Goal: Communication & Community: Answer question/provide support

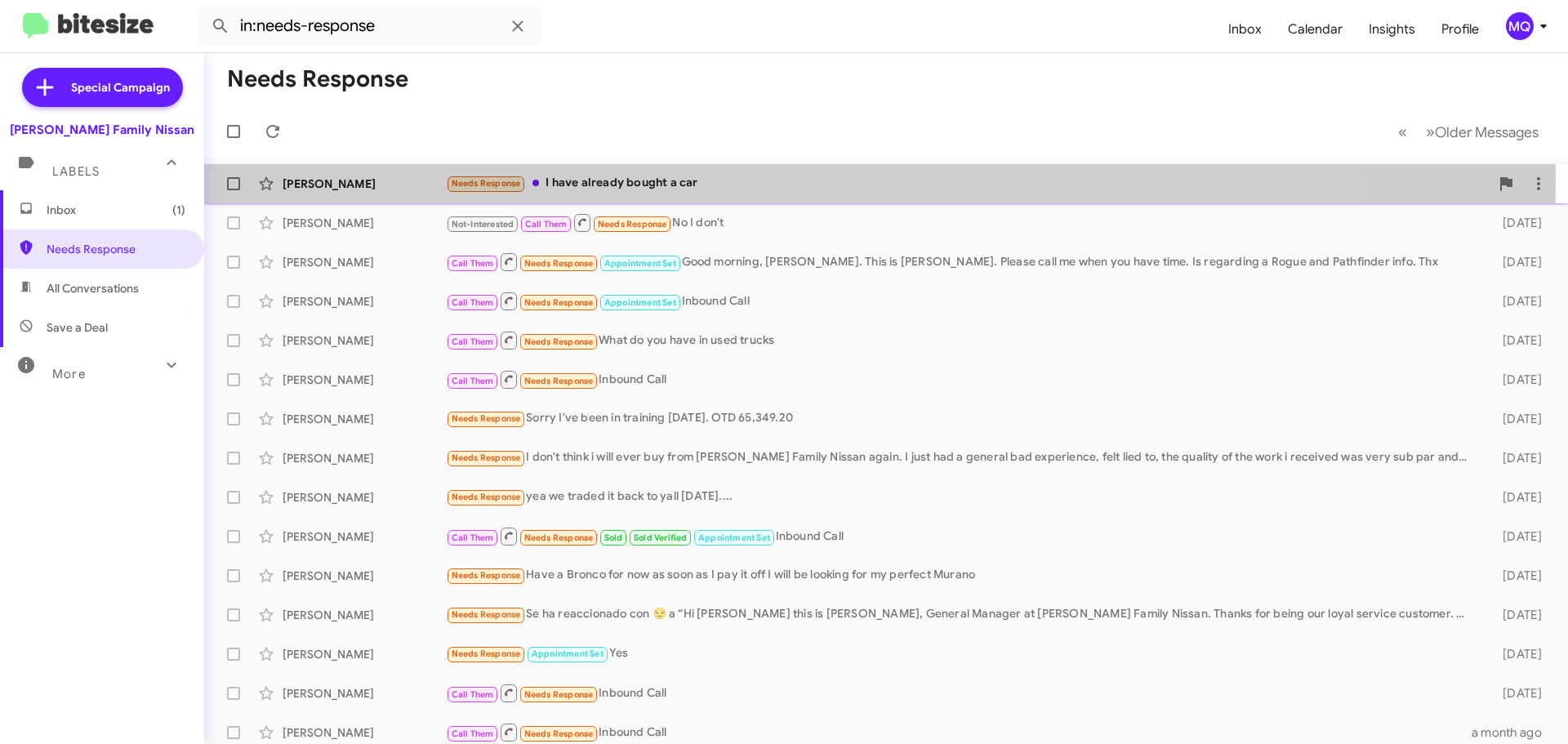
click at [632, 179] on div "Needs Response I have already bought a car" at bounding box center [968, 183] width 1044 height 19
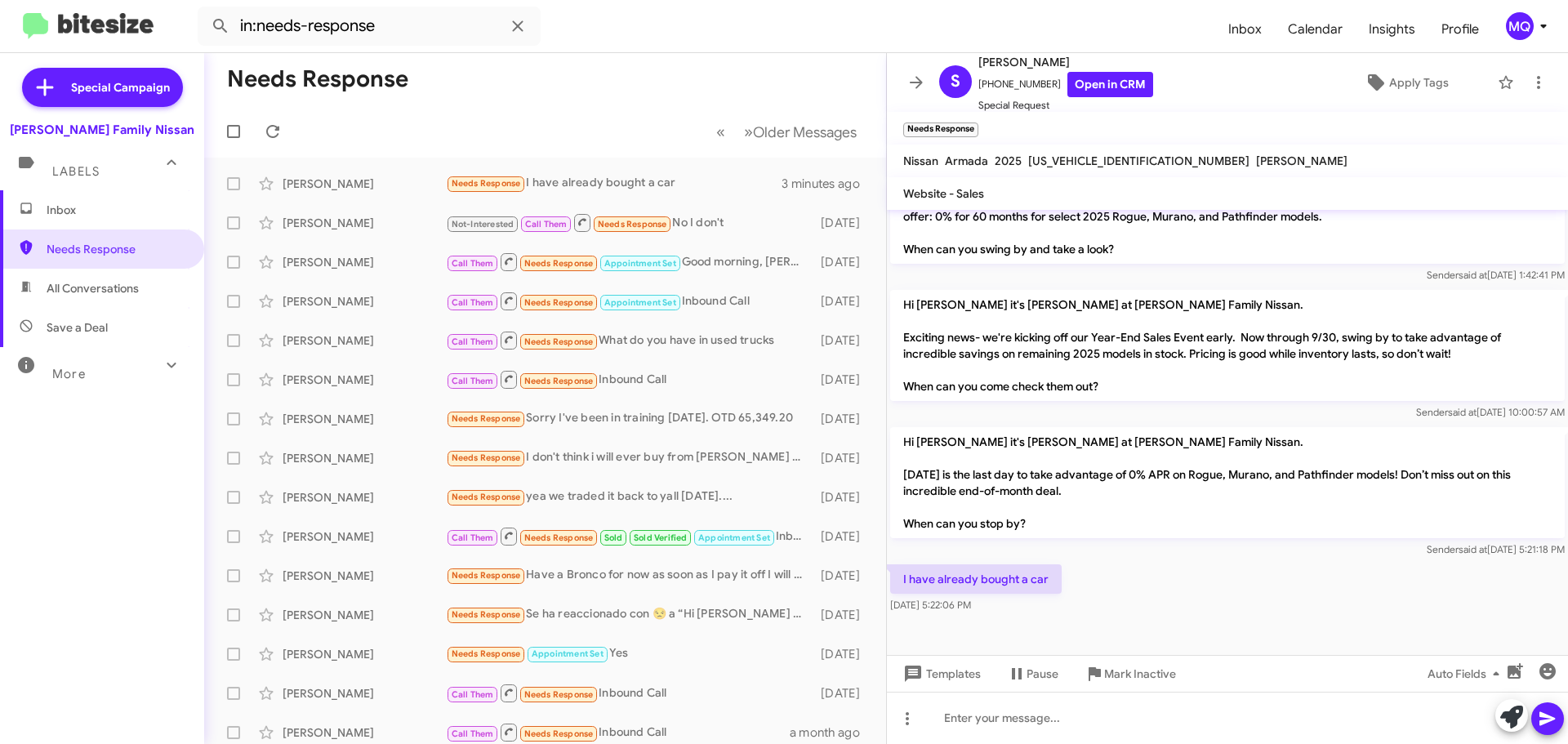
scroll to position [1417, 0]
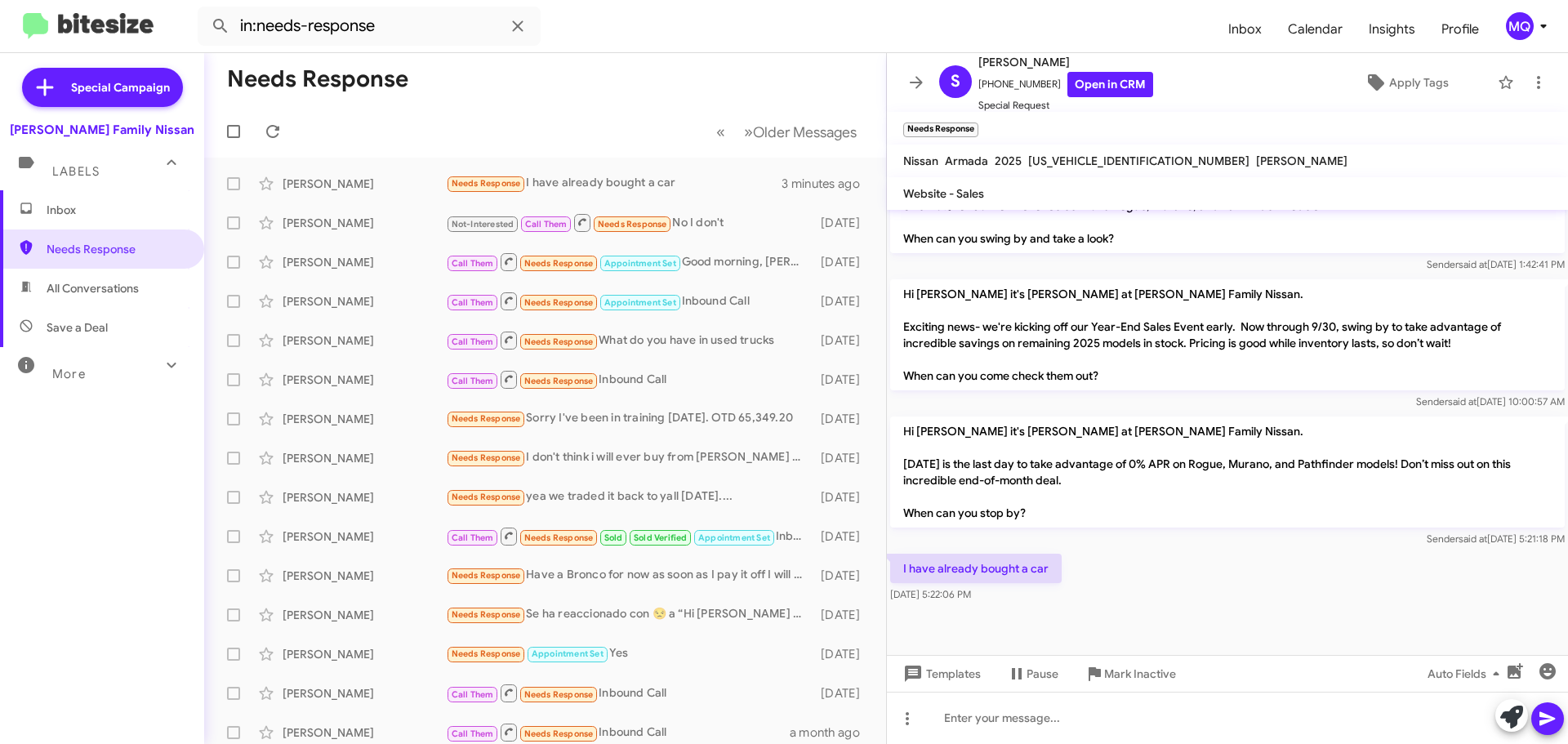
click at [113, 291] on span "All Conversations" at bounding box center [92, 288] width 92 height 16
type input "in:all-conversations"
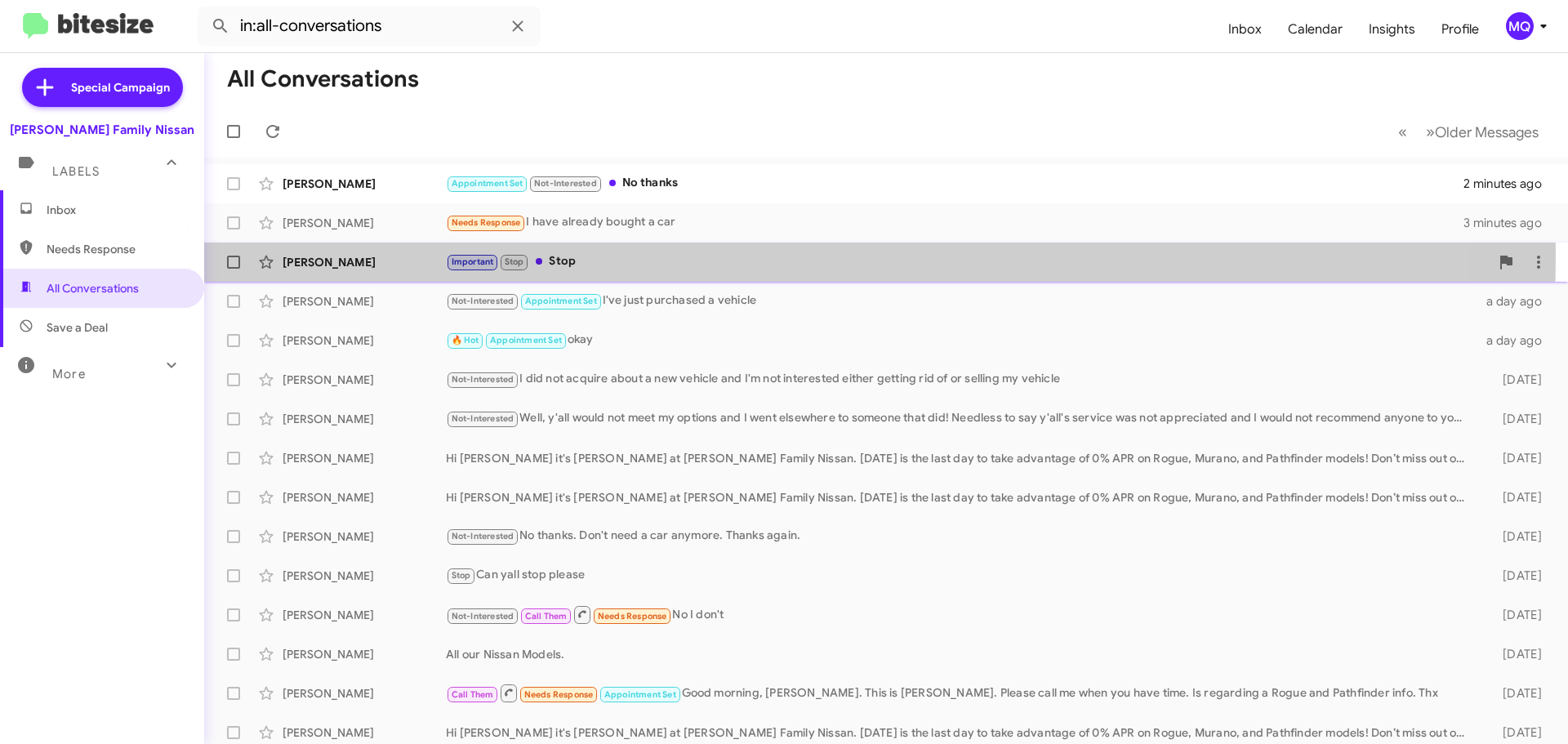
click at [579, 256] on div "Important Stop Stop" at bounding box center [968, 262] width 1044 height 19
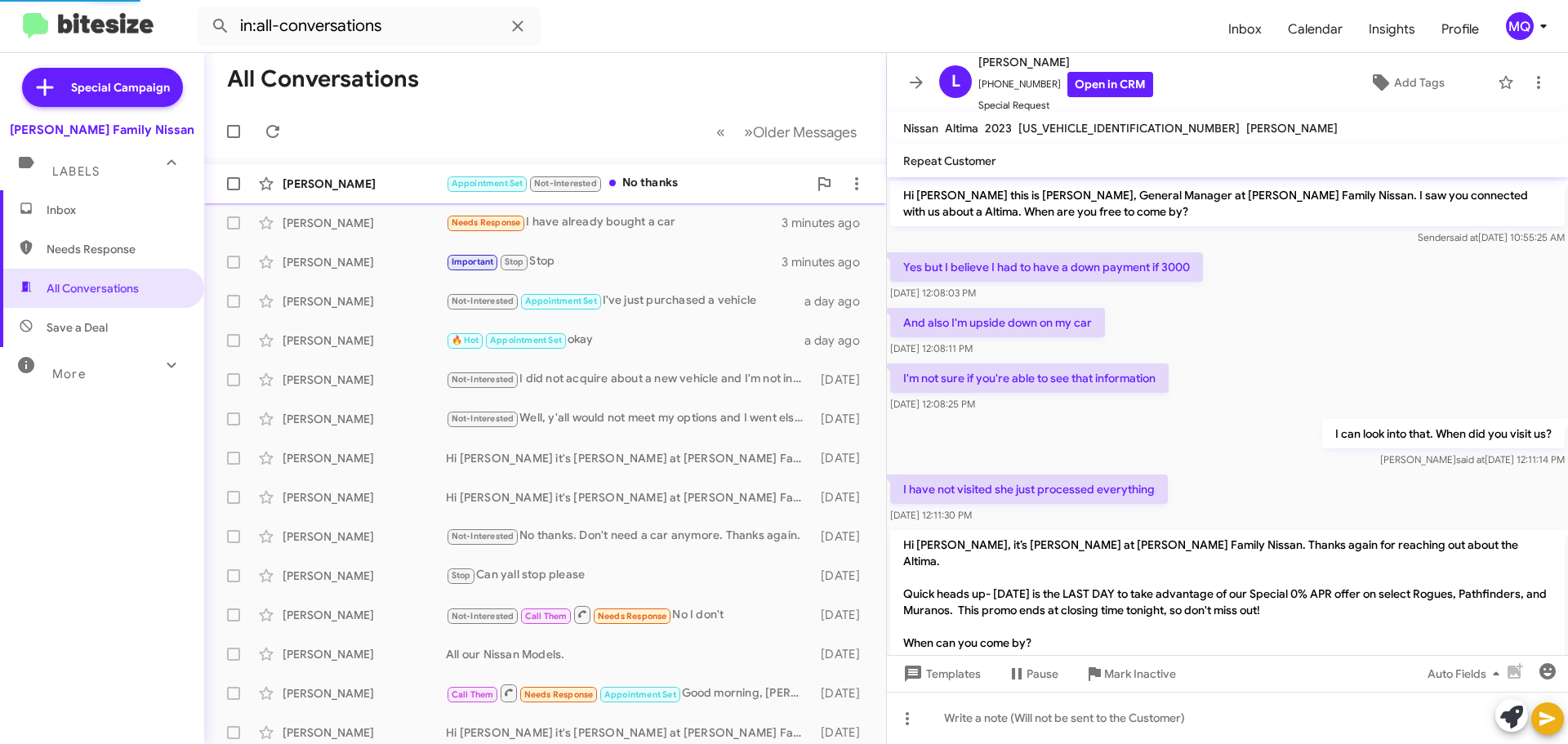
scroll to position [537, 0]
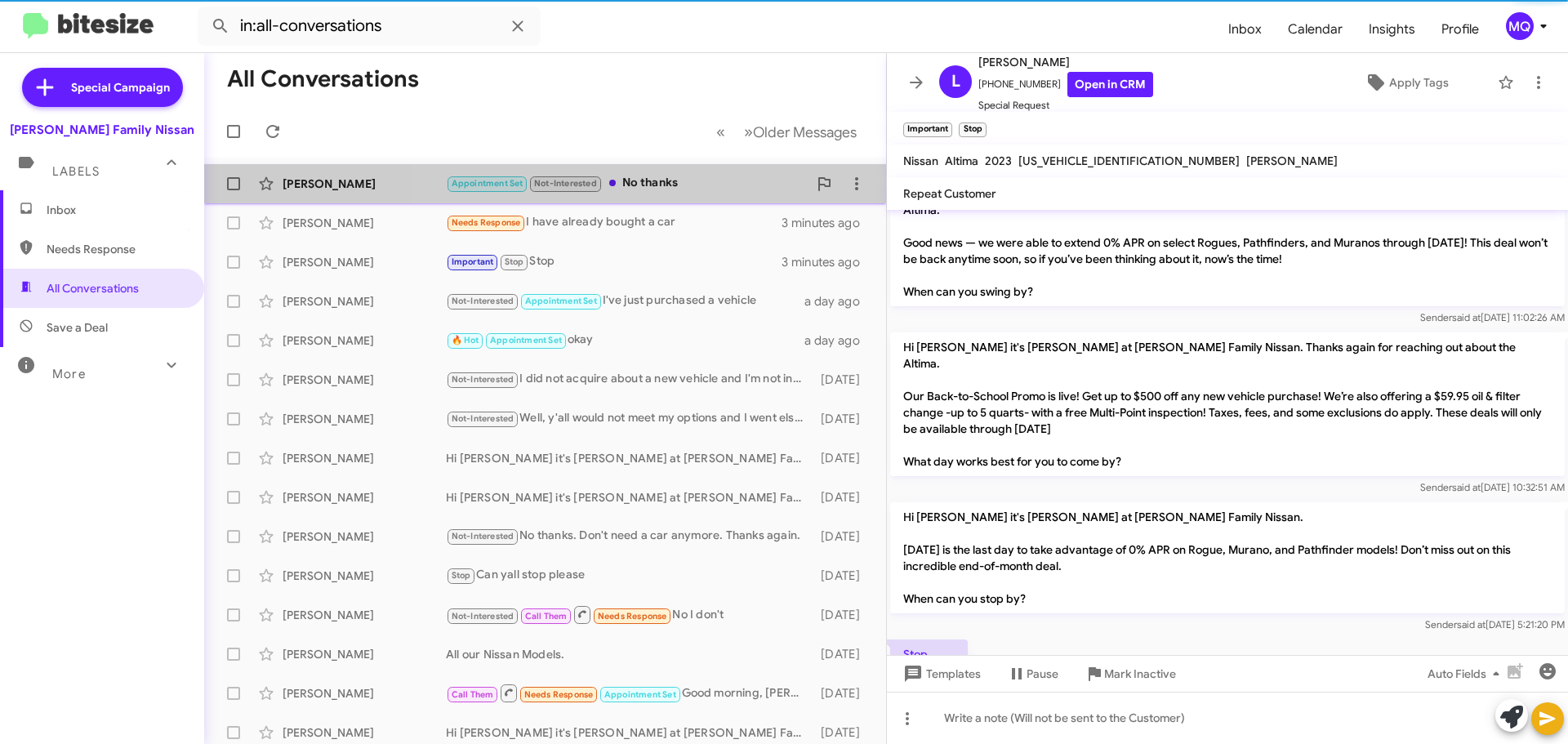
click at [669, 182] on div "Appointment Set Not-Interested No thanks" at bounding box center [627, 183] width 362 height 19
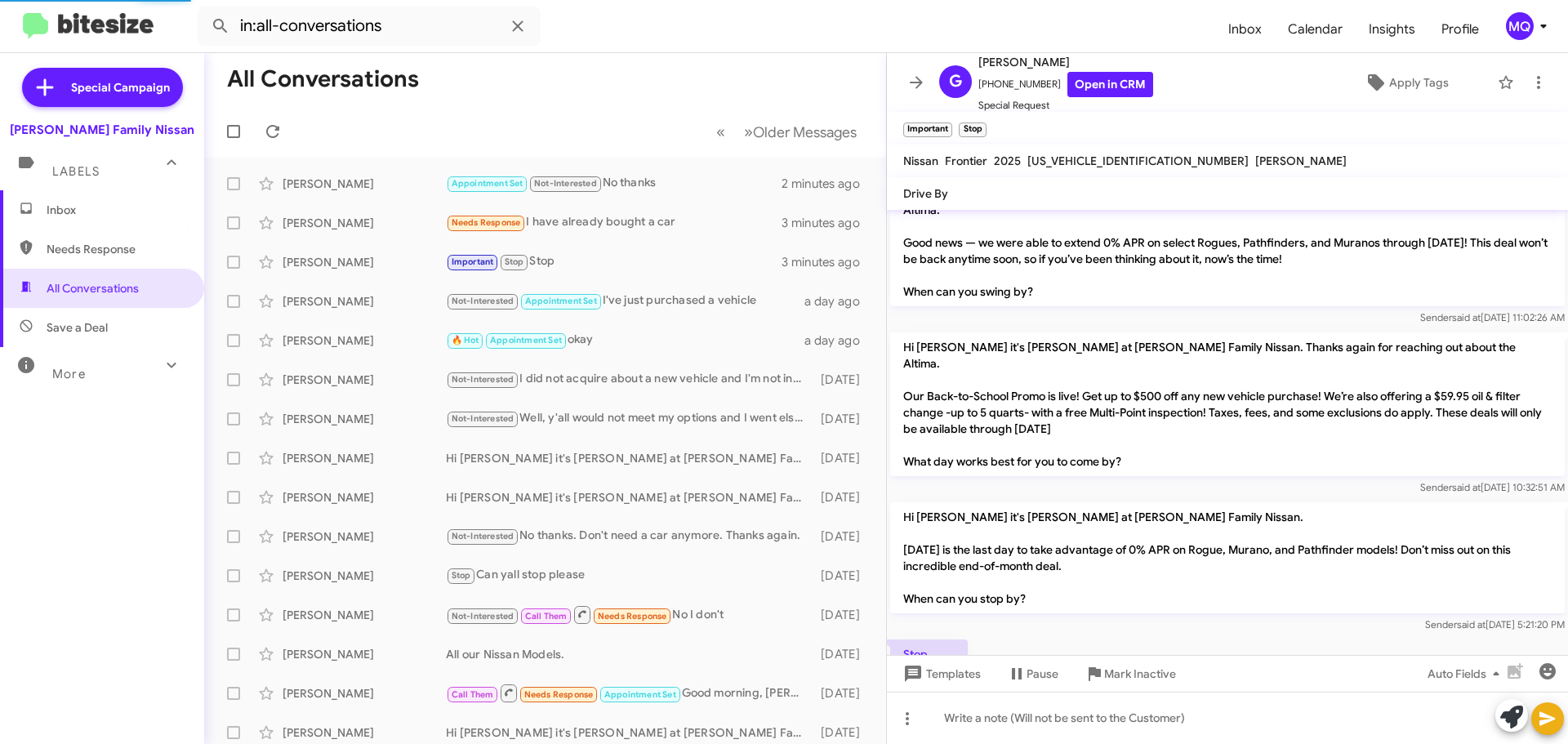
scroll to position [259, 0]
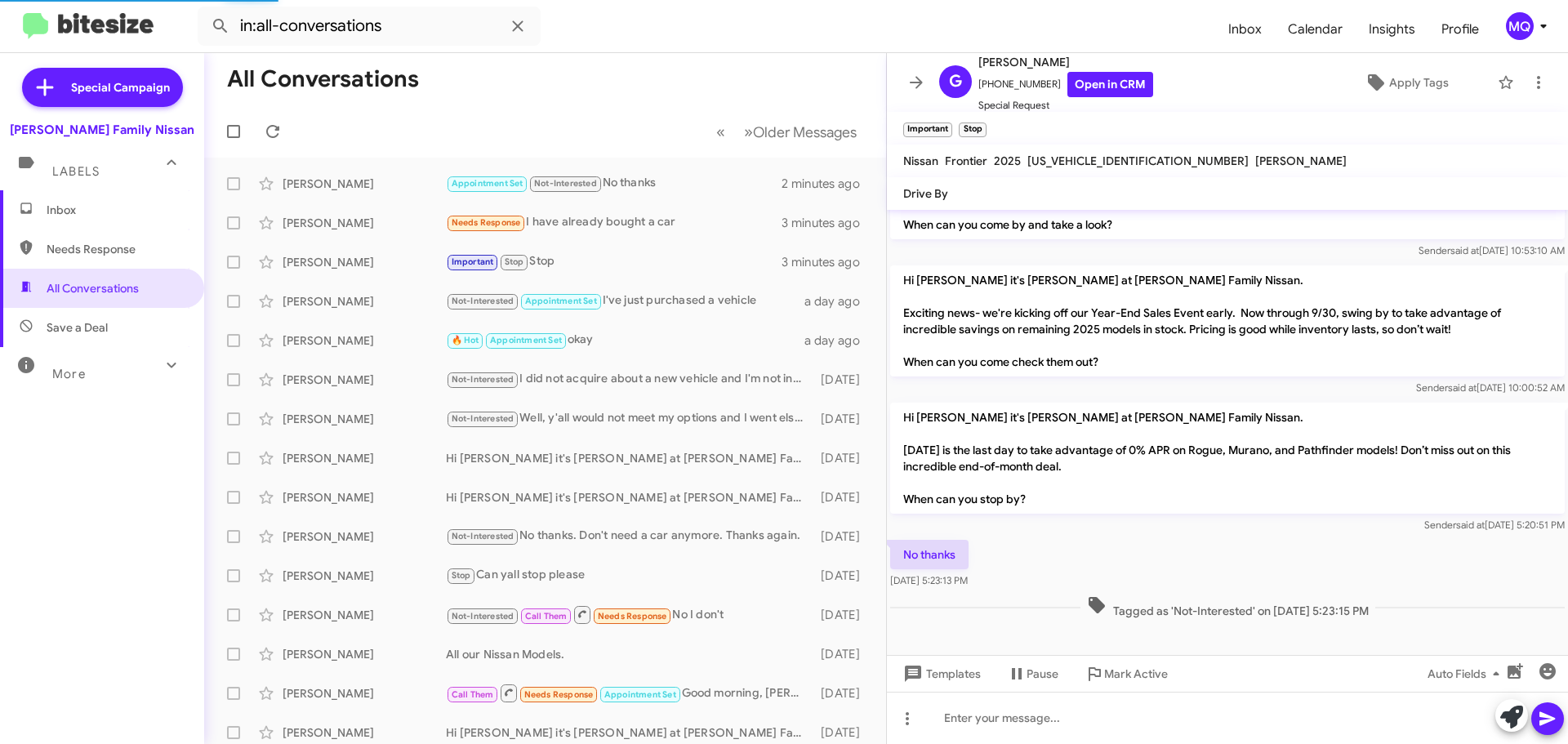
click at [76, 219] on span "Inbox" at bounding box center [102, 210] width 204 height 39
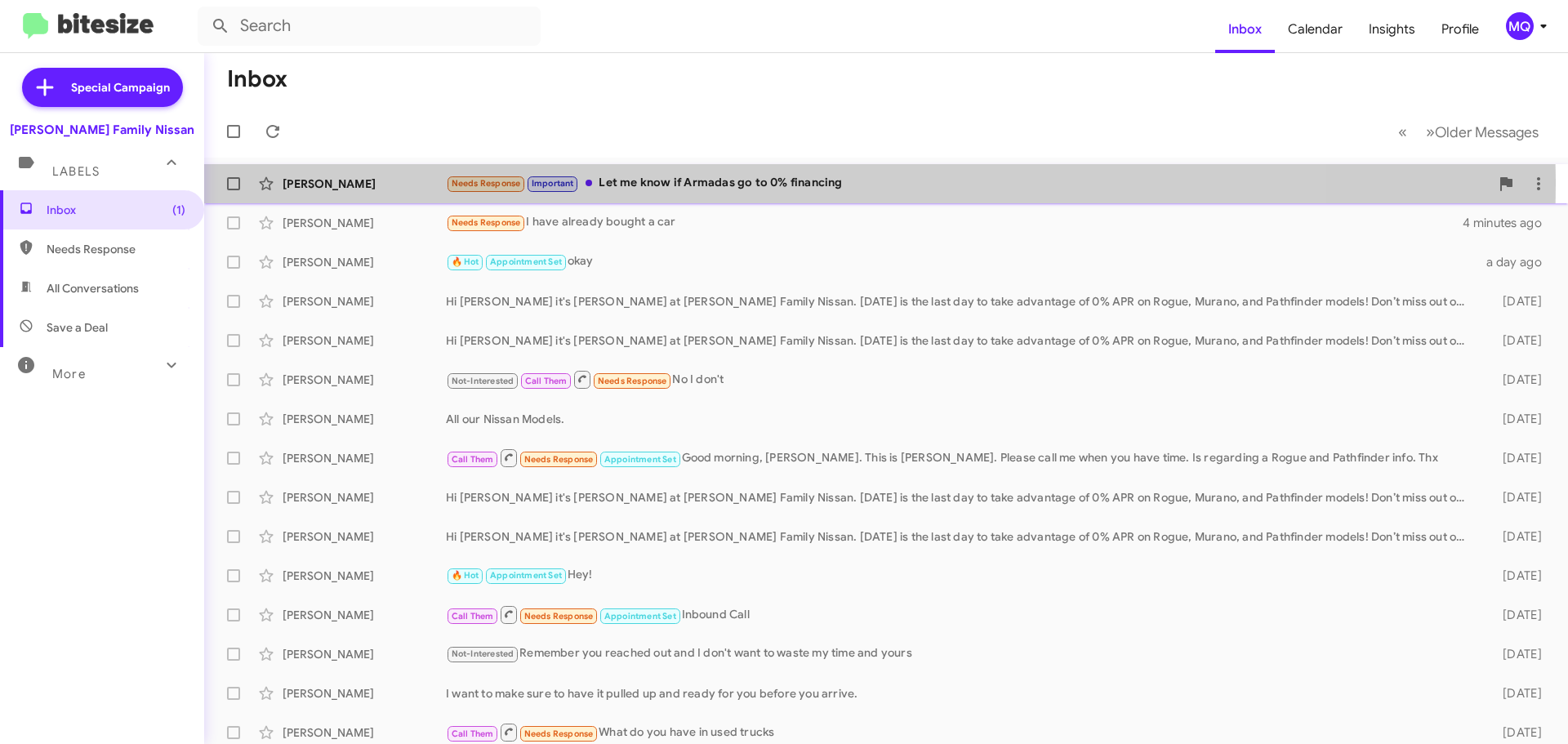
click at [715, 185] on div "Needs Response Important Let me know if Armadas go to 0% financing" at bounding box center [968, 183] width 1044 height 19
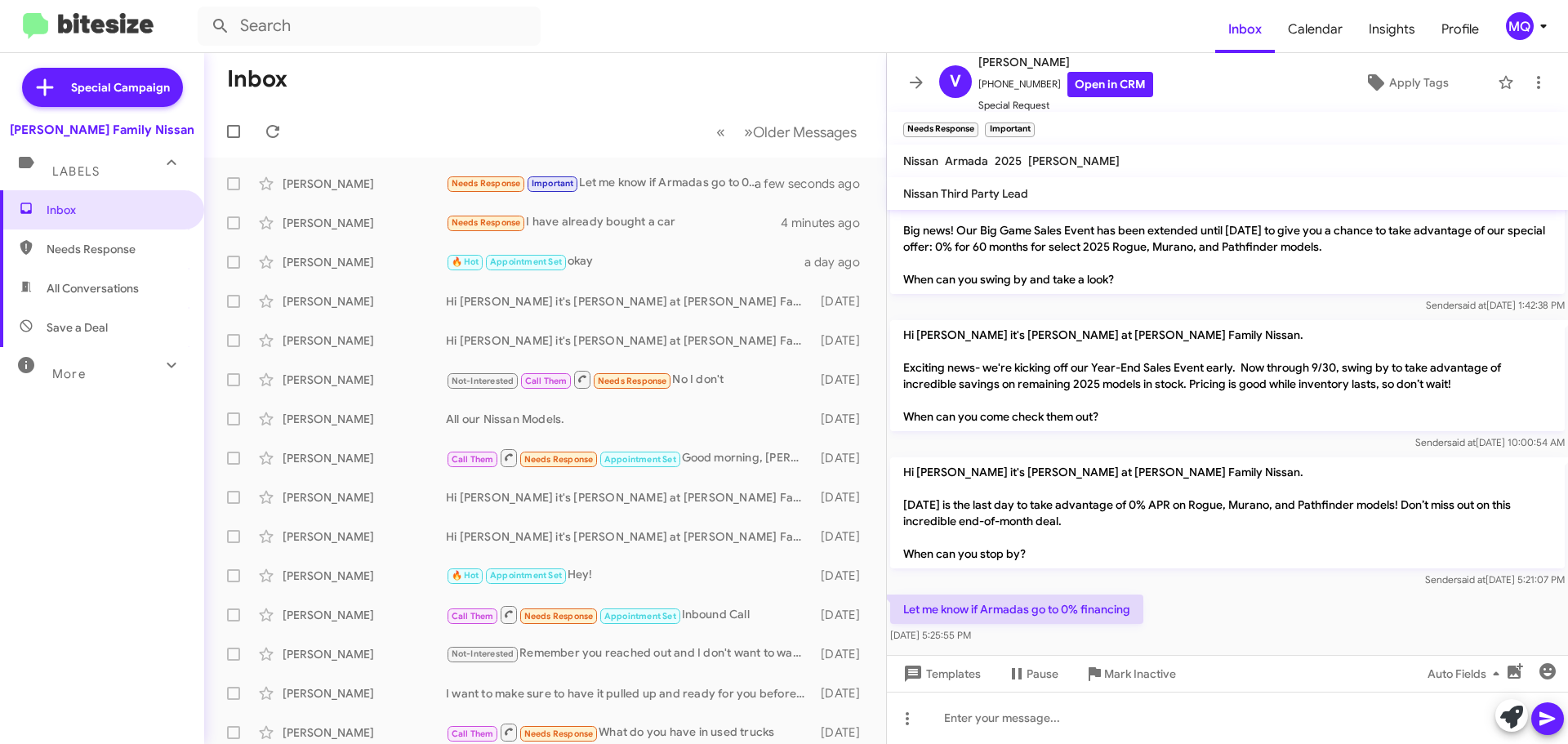
scroll to position [734, 0]
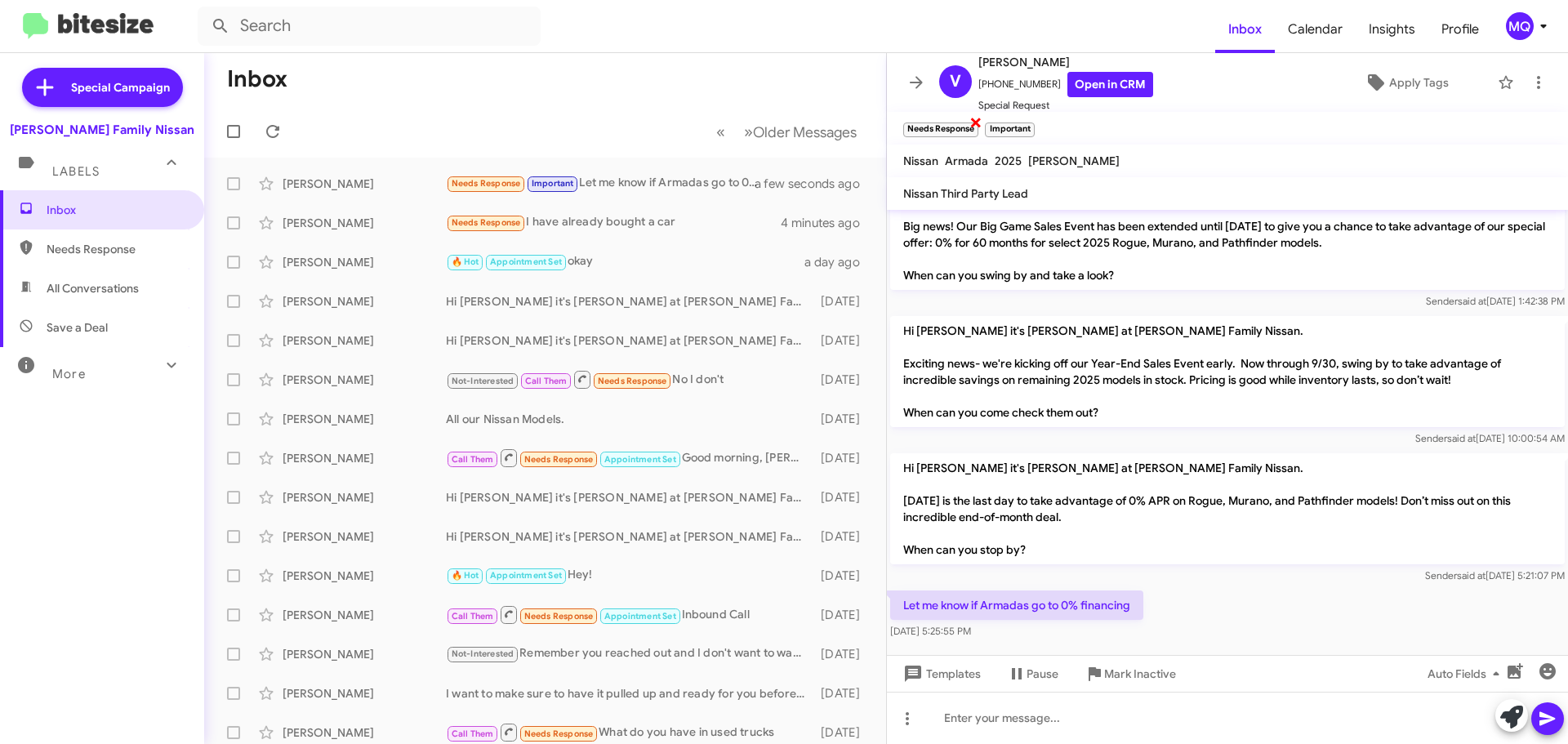
click at [975, 125] on span "×" at bounding box center [976, 121] width 13 height 20
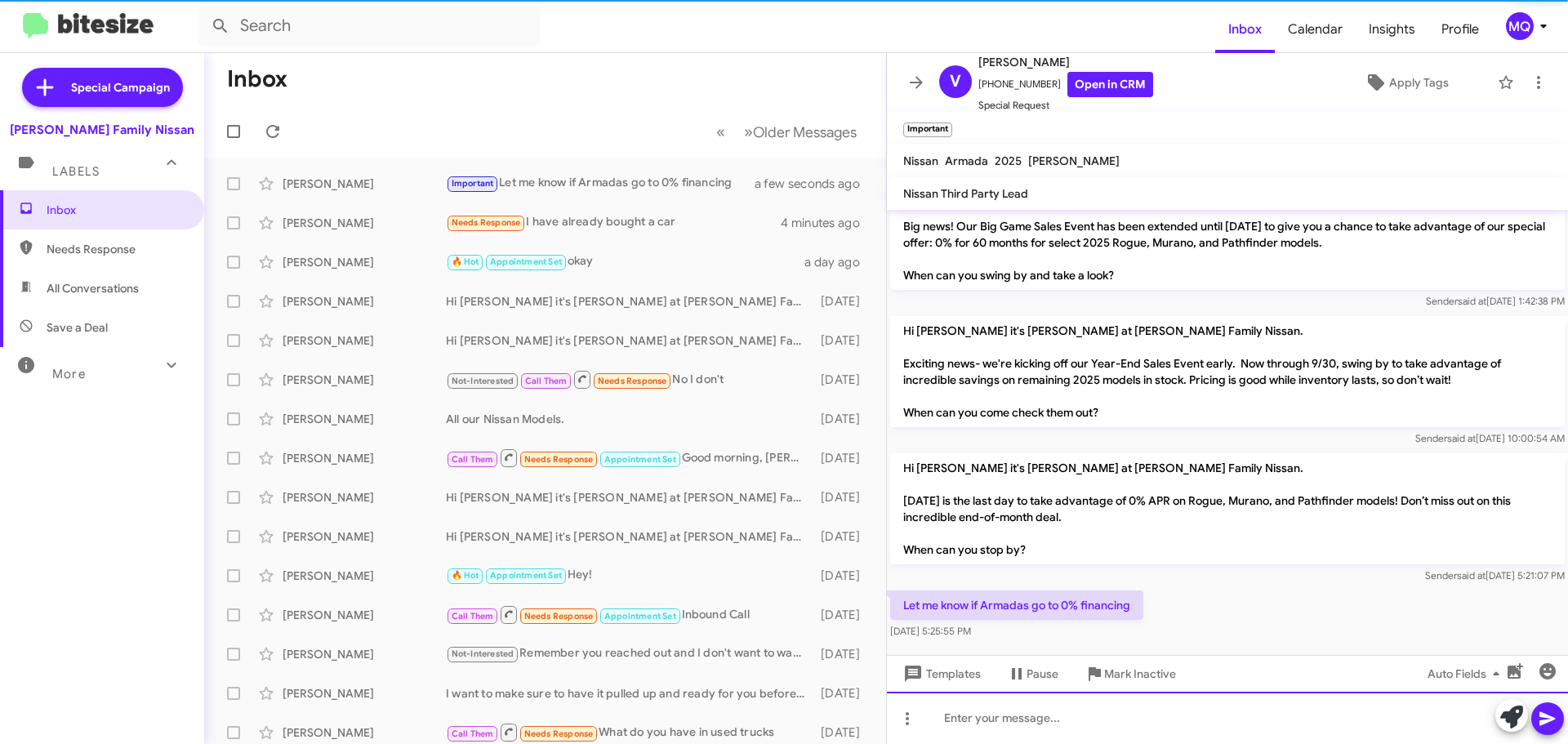
click at [1064, 737] on div at bounding box center [1227, 717] width 681 height 52
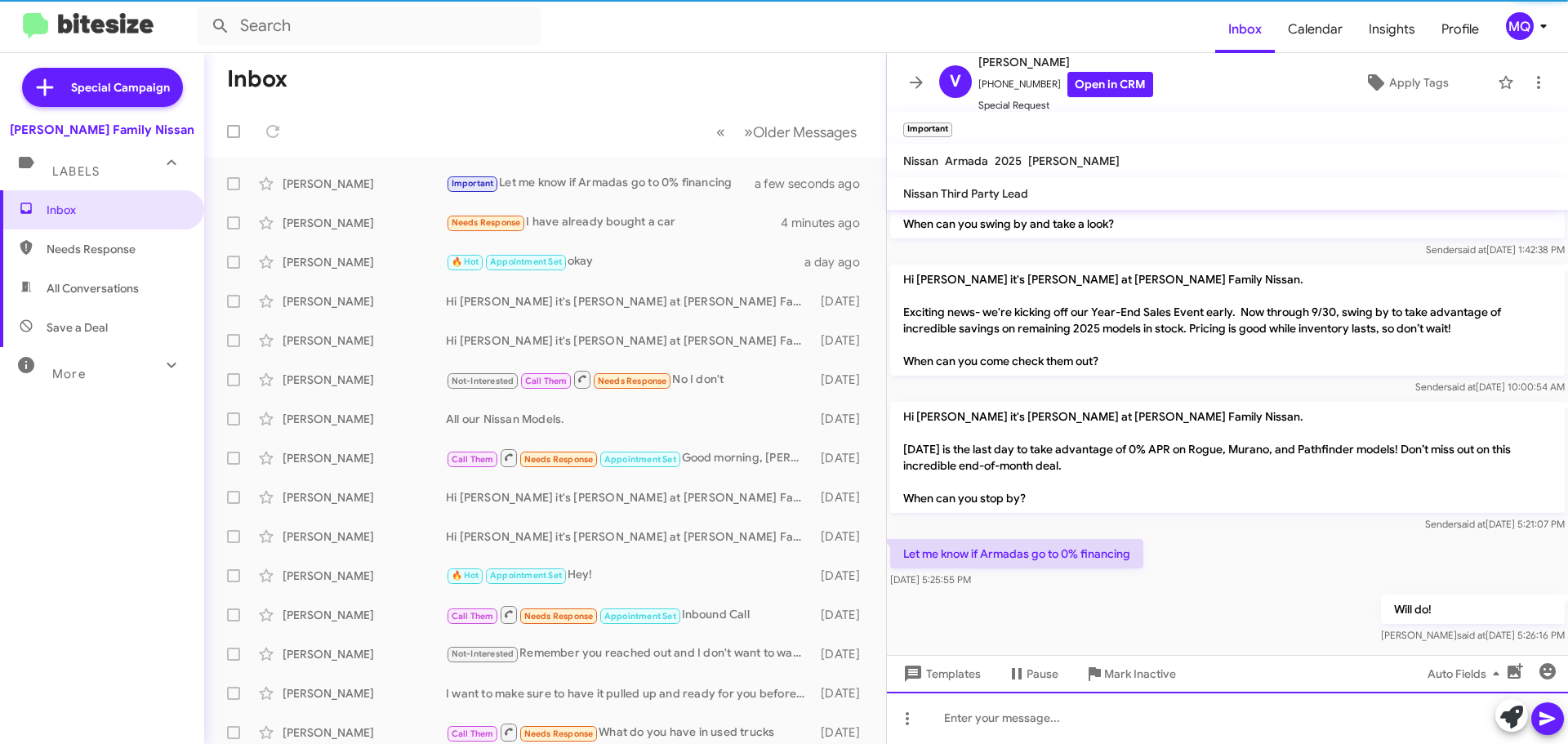
scroll to position [793, 0]
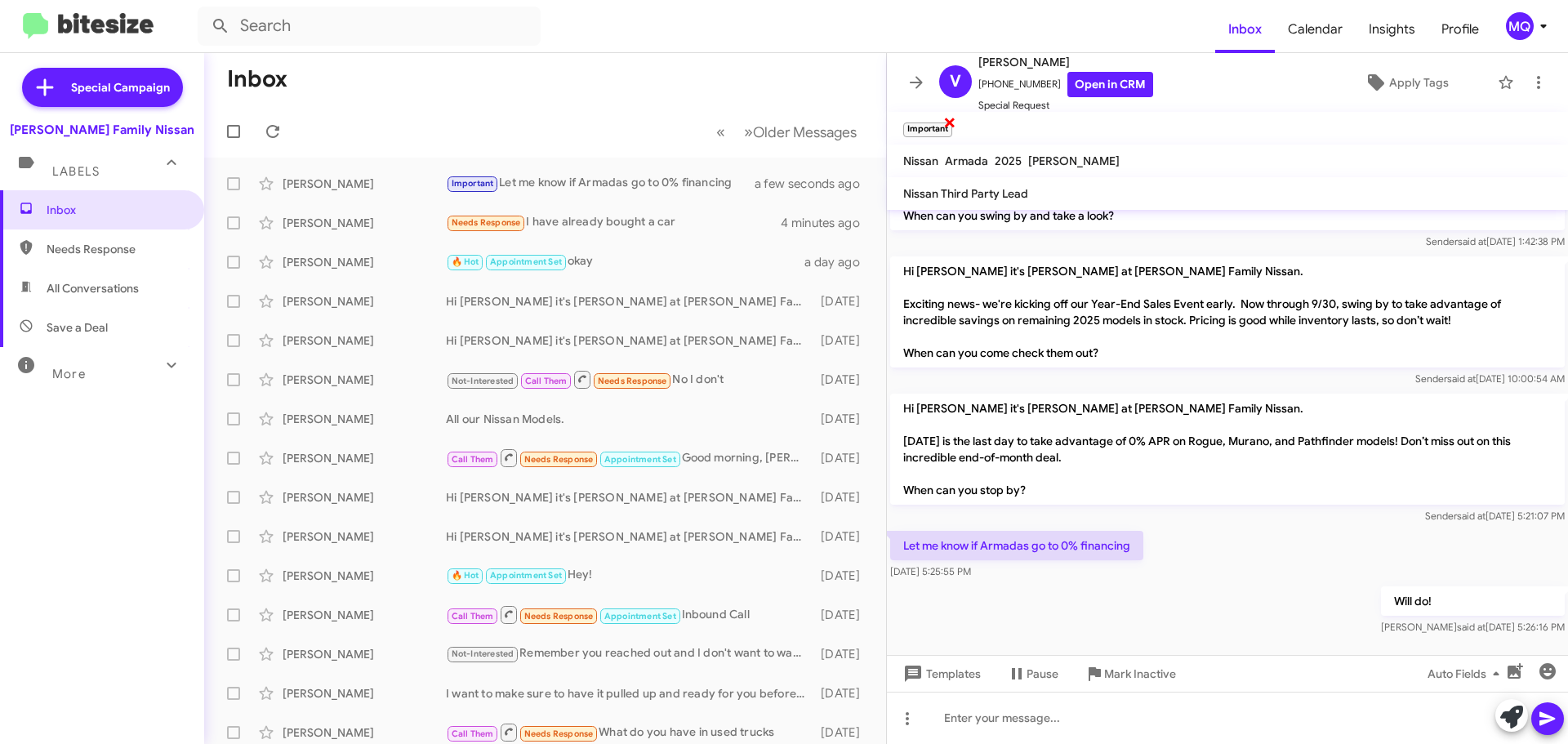
click at [950, 121] on span "×" at bounding box center [949, 121] width 13 height 20
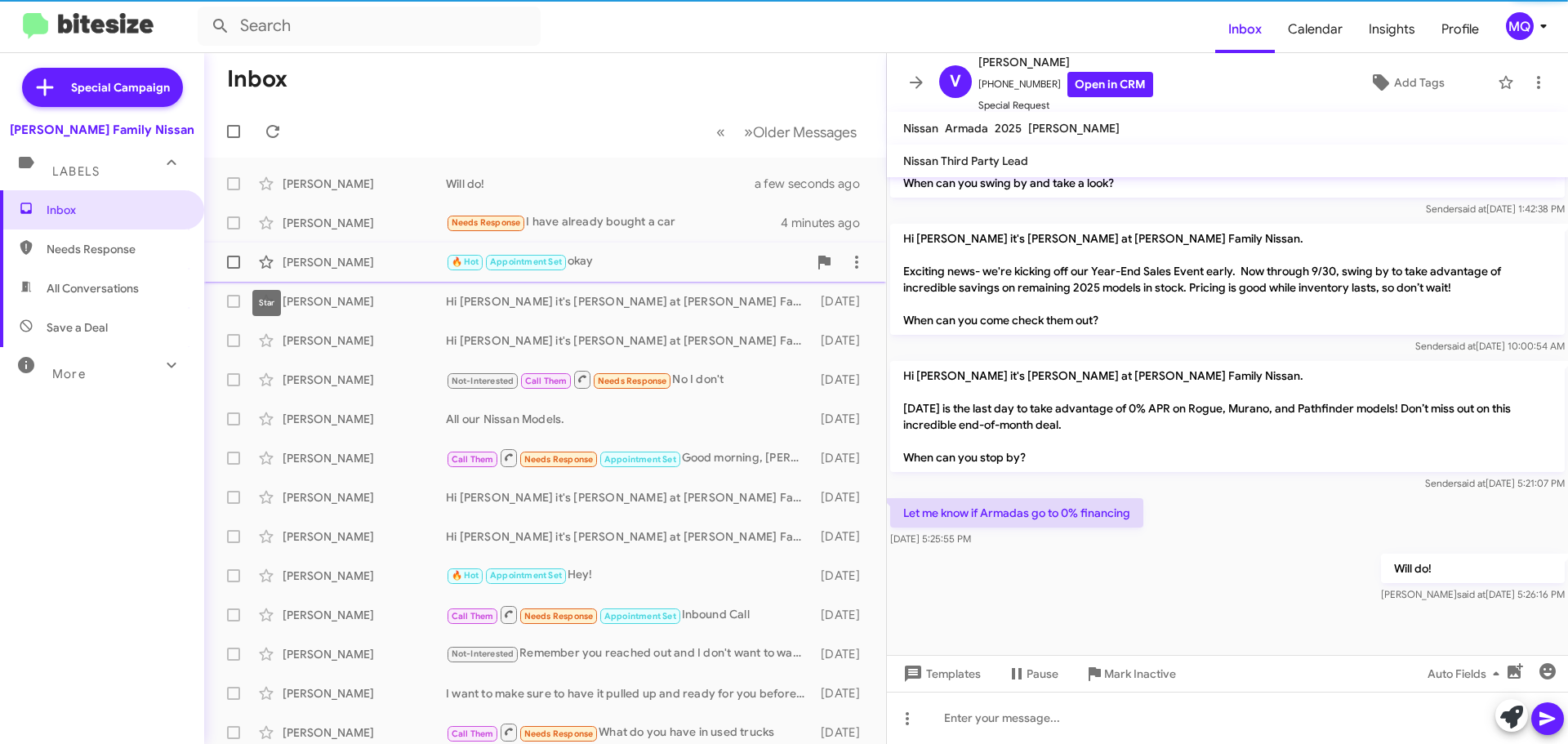
scroll to position [760, 0]
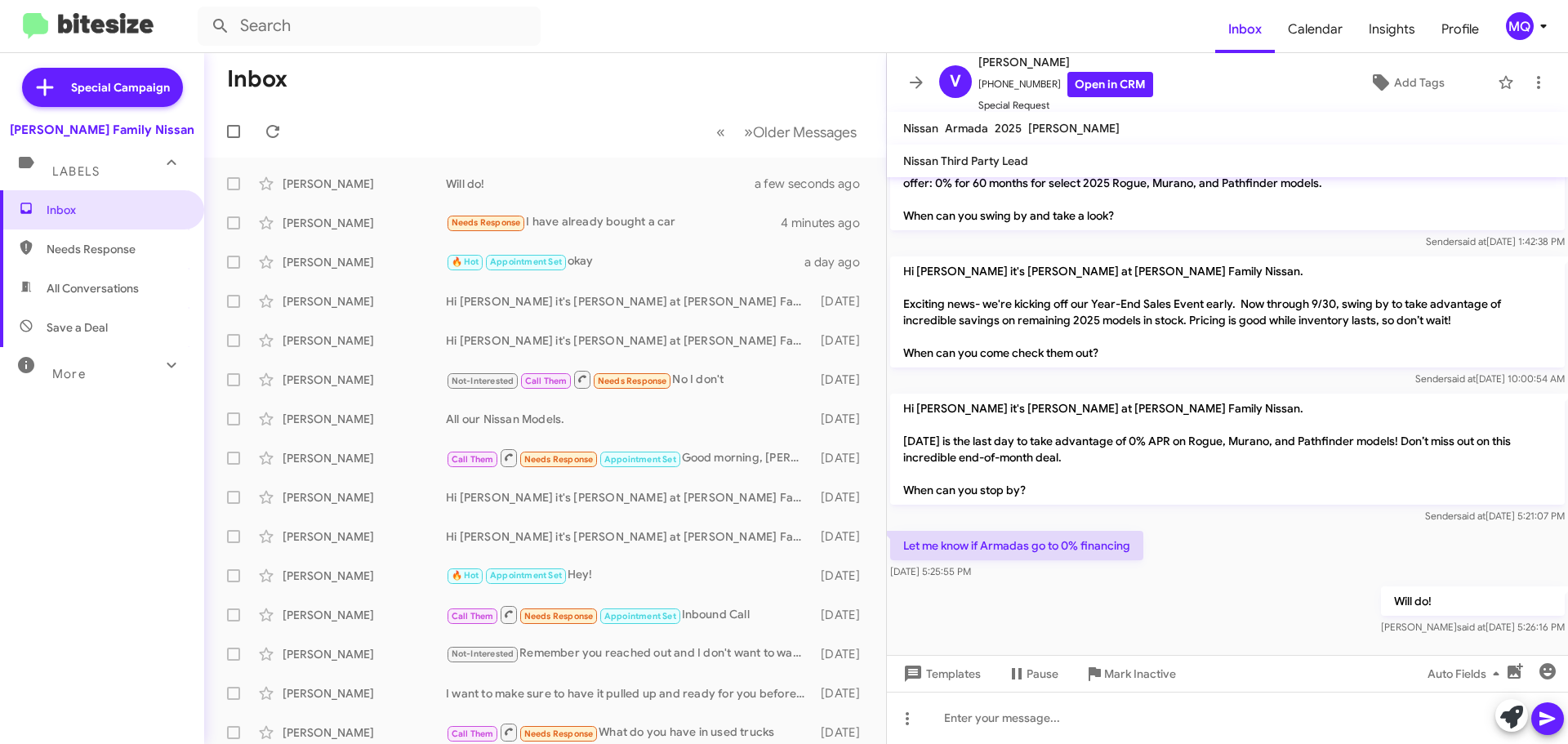
click at [74, 260] on span "Needs Response" at bounding box center [102, 249] width 204 height 39
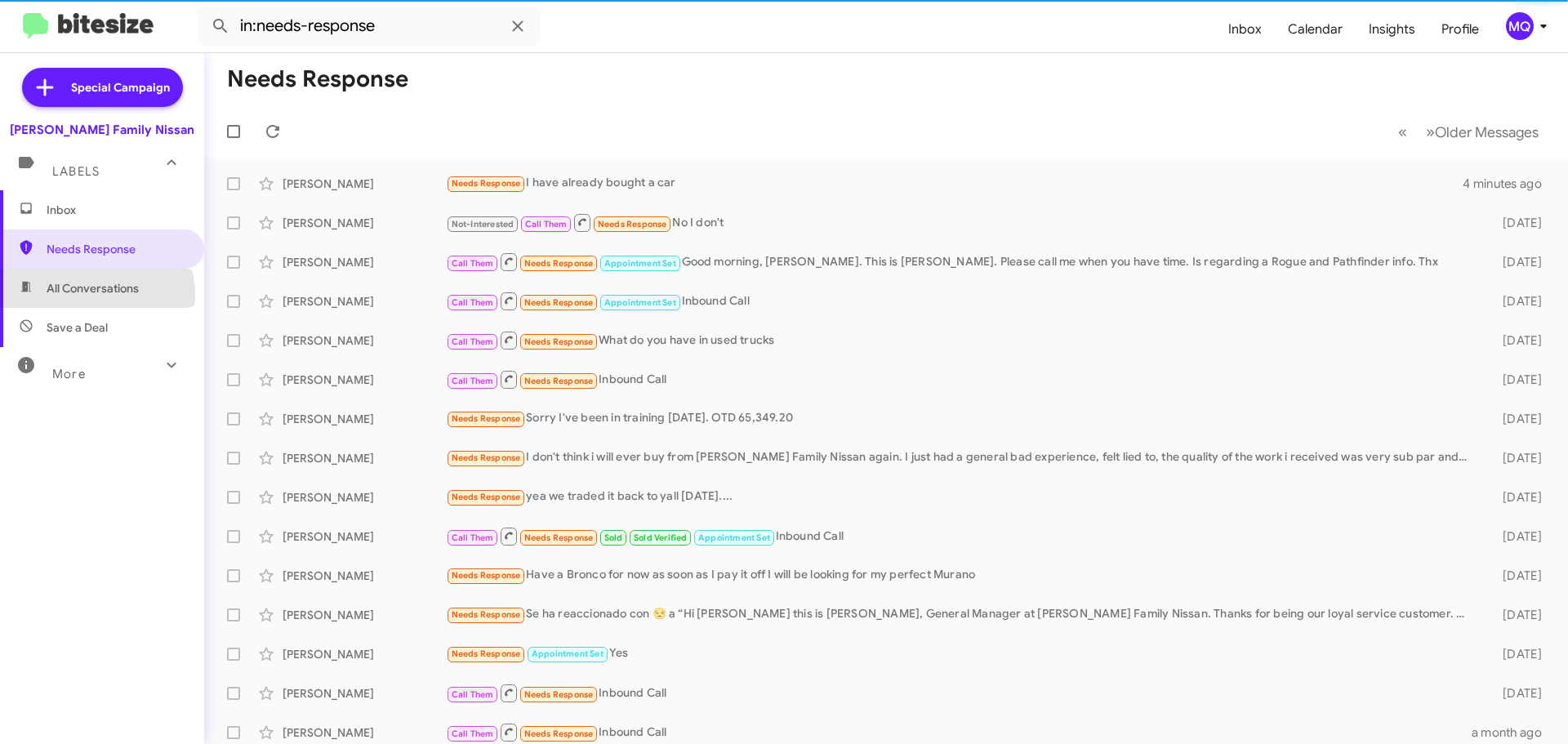
click at [91, 295] on span "All Conversations" at bounding box center [92, 288] width 92 height 16
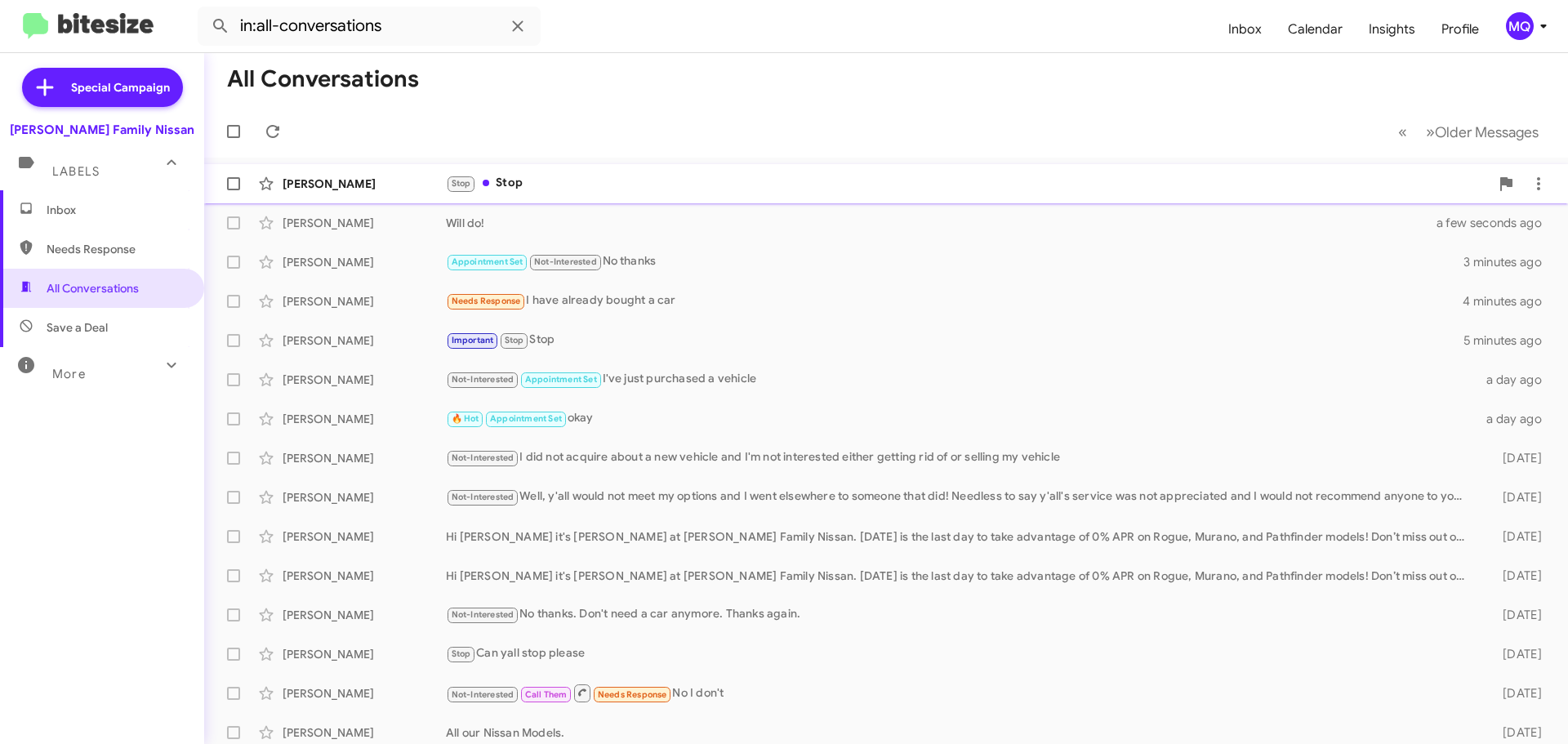
click at [532, 191] on div "Stop Stop" at bounding box center [968, 183] width 1044 height 19
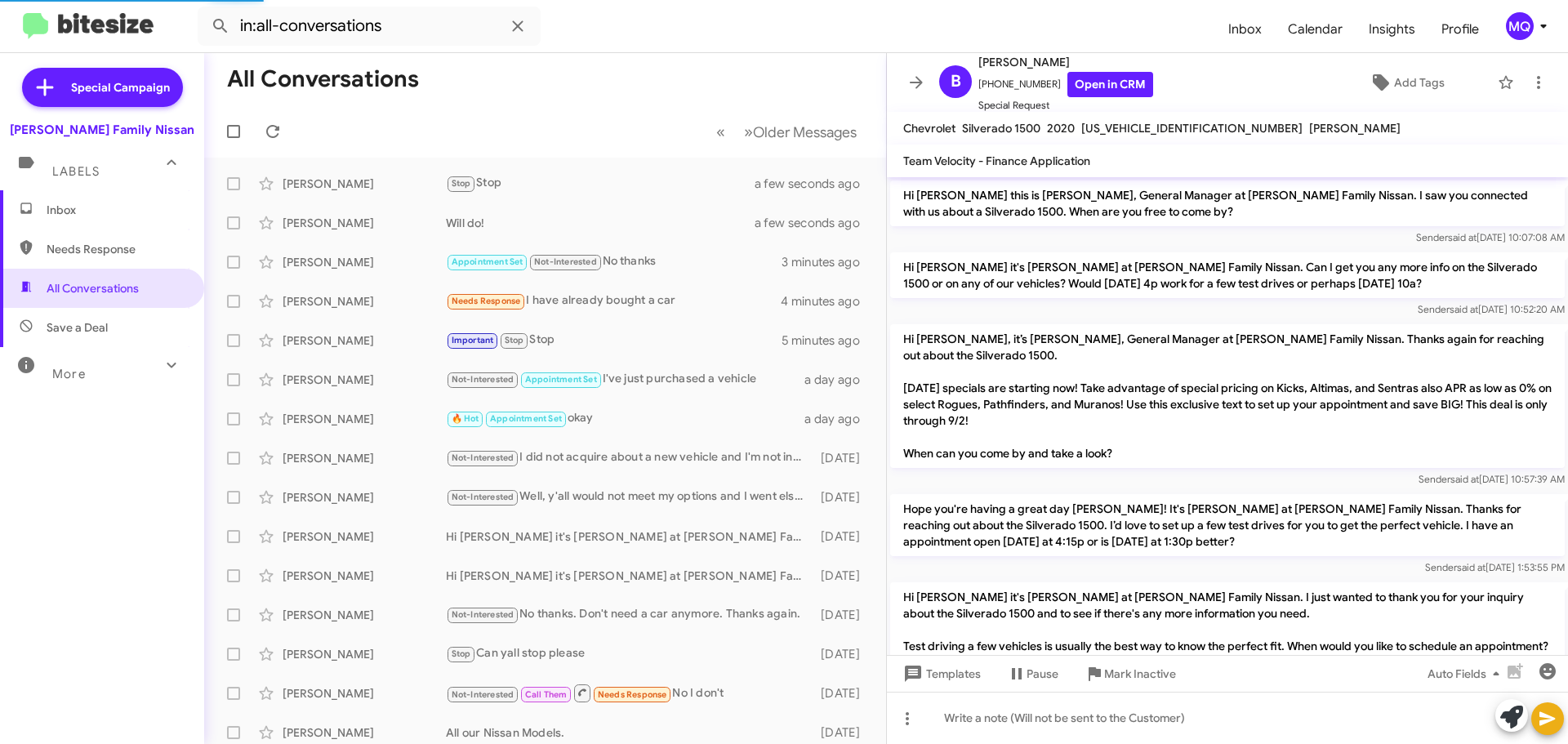
scroll to position [434, 0]
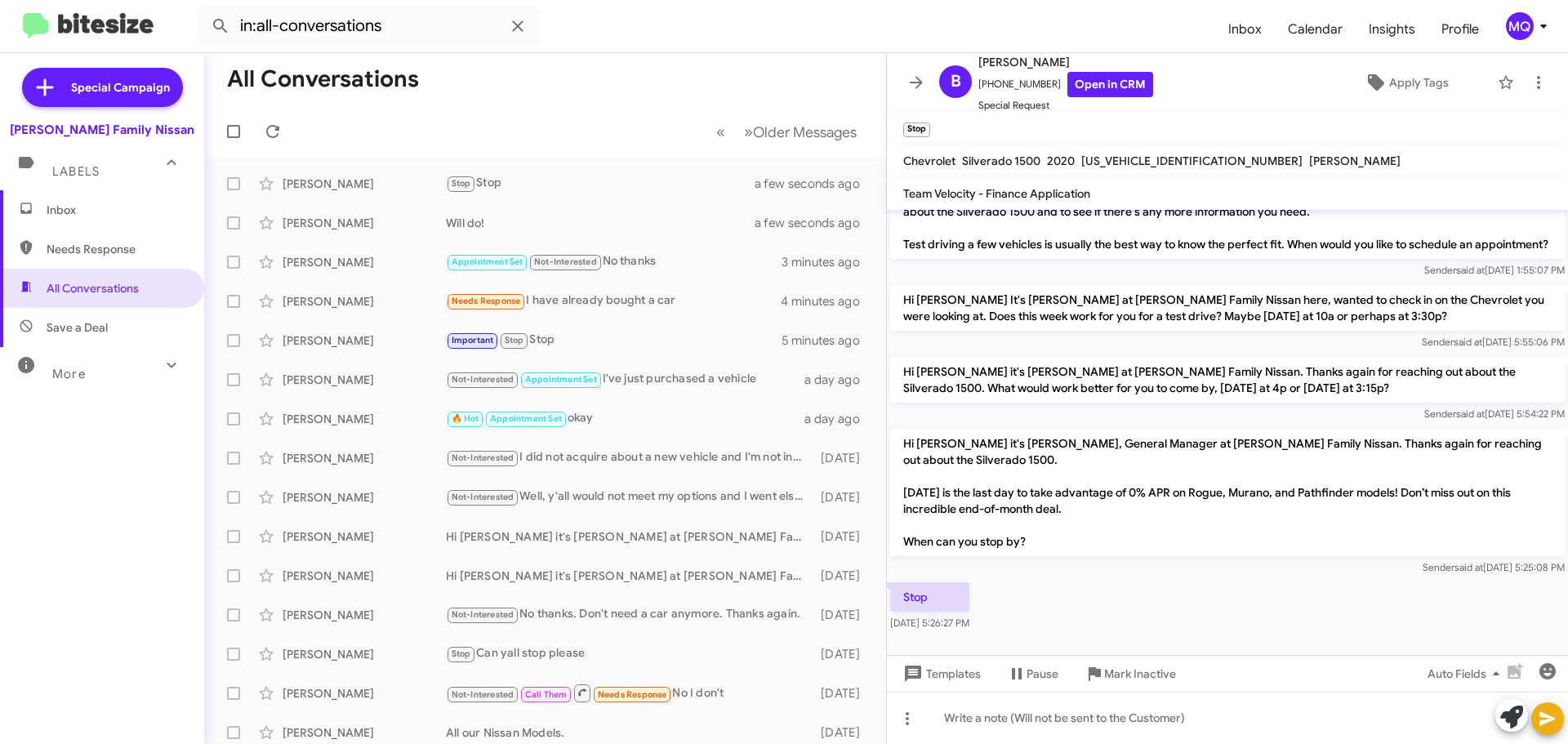
click at [62, 256] on span "Needs Response" at bounding box center [115, 249] width 139 height 16
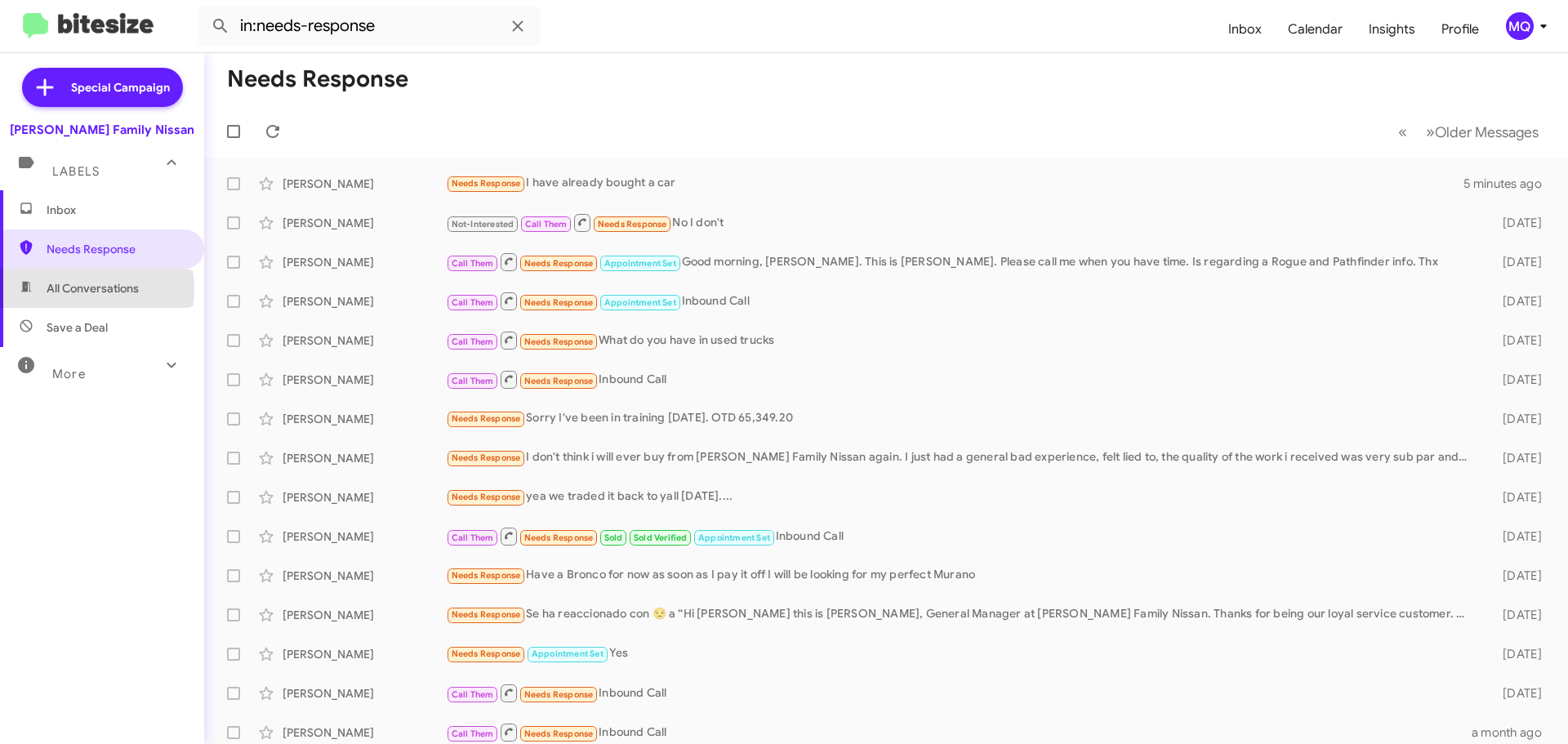
click at [89, 290] on span "All Conversations" at bounding box center [92, 288] width 92 height 16
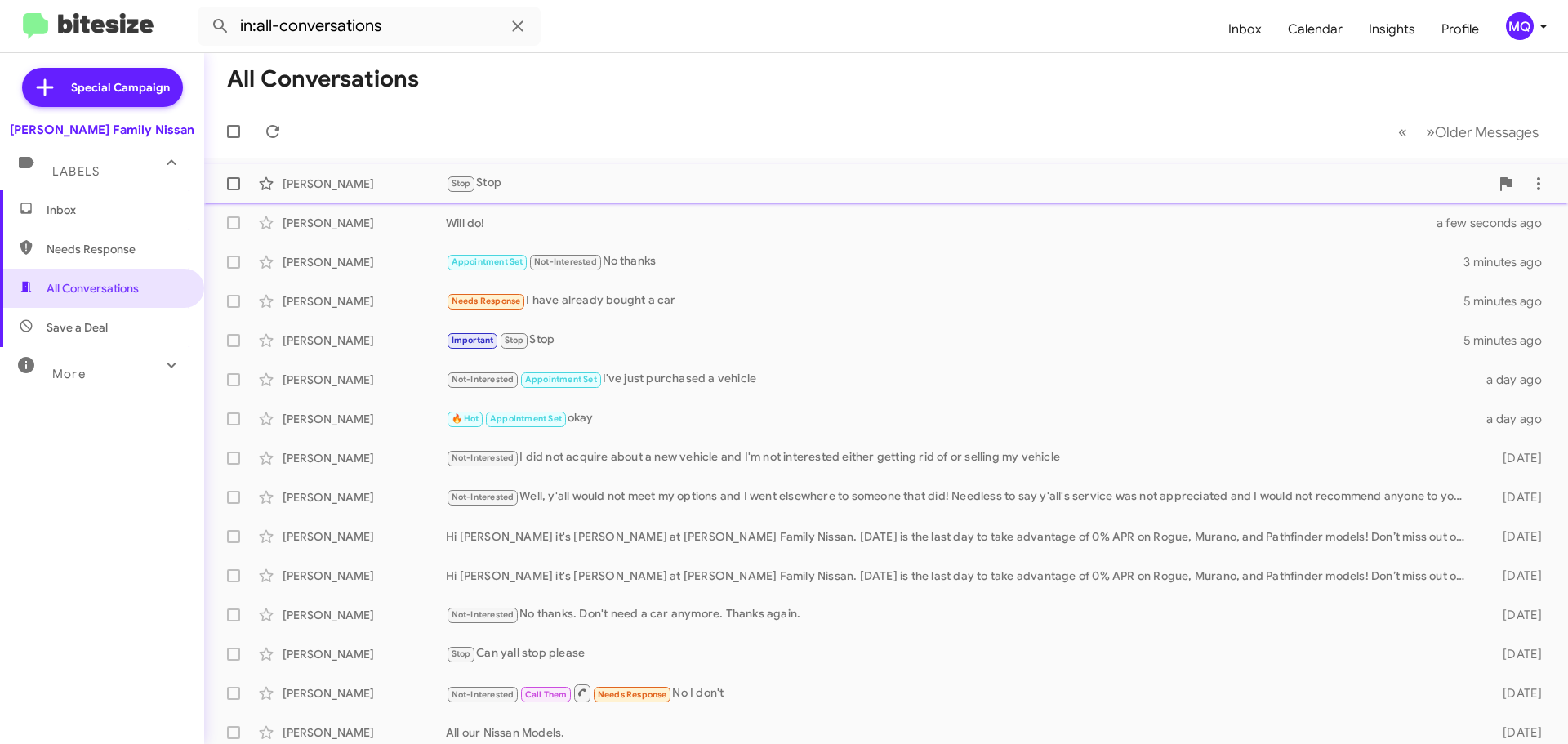
click at [609, 191] on div "Stop Stop" at bounding box center [968, 183] width 1044 height 19
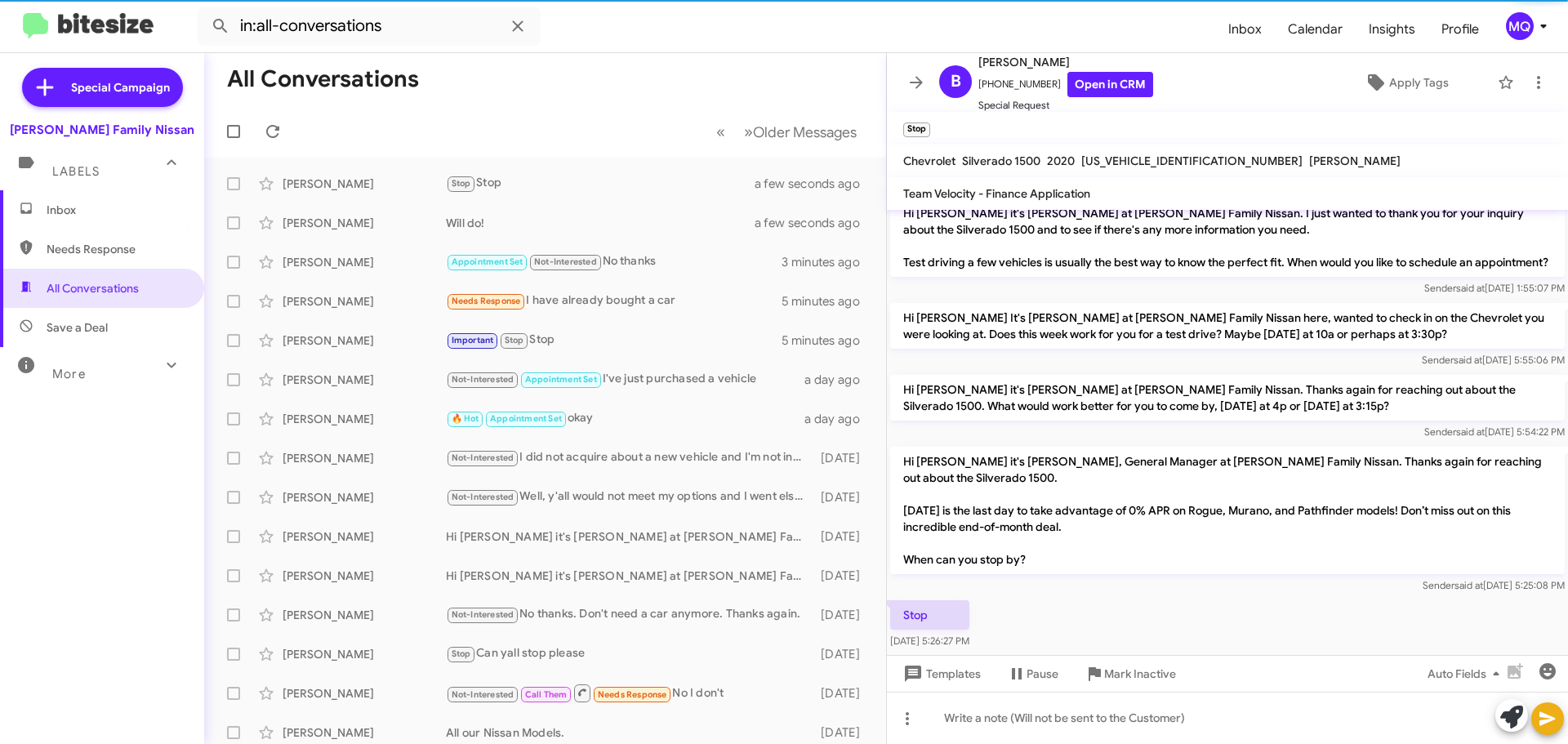
scroll to position [467, 0]
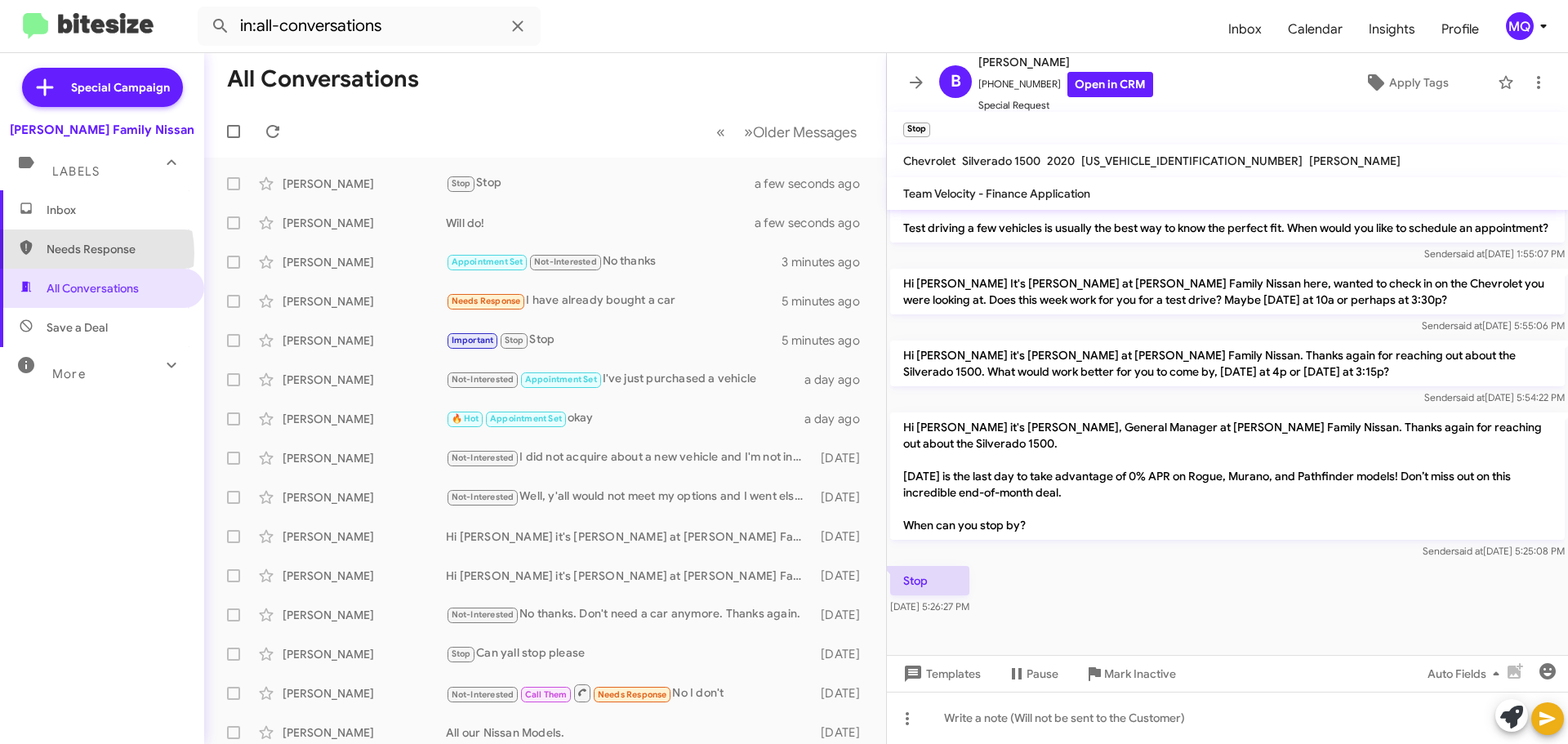
click at [80, 253] on span "Needs Response" at bounding box center [115, 249] width 139 height 16
type input "in:needs-response"
